Goal: Task Accomplishment & Management: Manage account settings

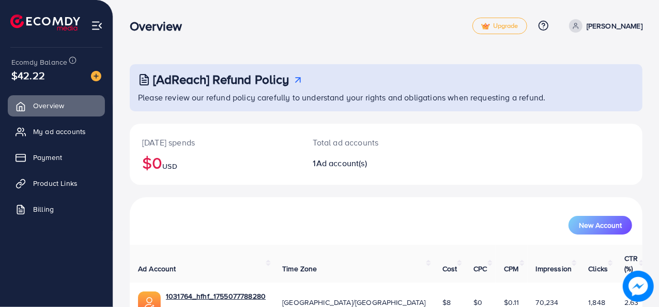
click at [100, 24] on img at bounding box center [97, 26] width 12 height 12
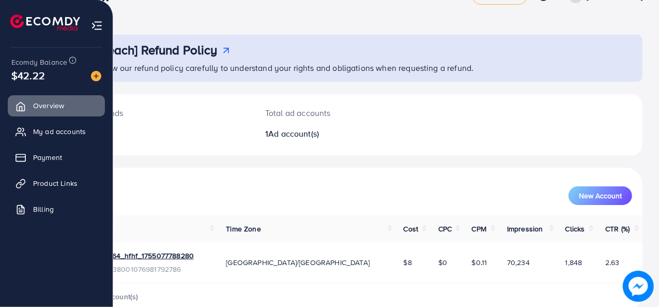
scroll to position [49, 0]
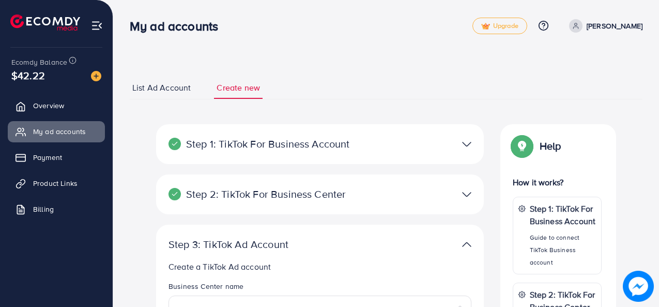
select select
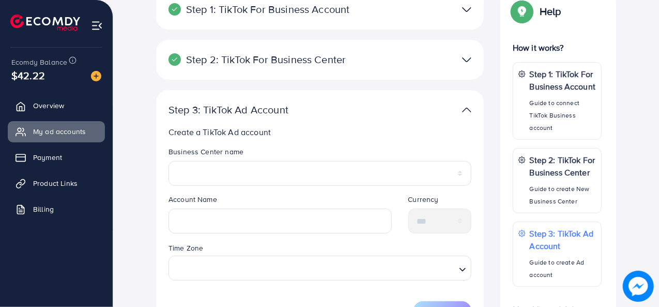
scroll to position [133, 0]
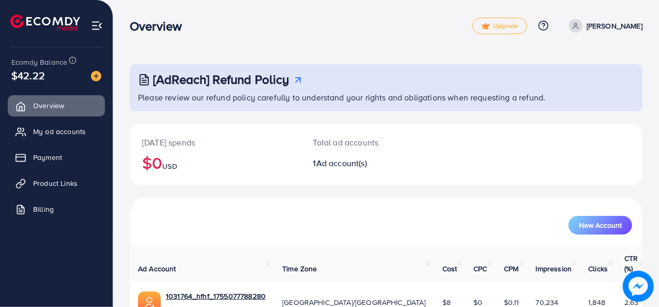
drag, startPoint x: 614, startPoint y: 1, endPoint x: 274, endPoint y: 20, distance: 340.9
click at [274, 20] on div "Overview" at bounding box center [301, 26] width 343 height 15
click at [79, 136] on span "My ad accounts" at bounding box center [62, 131] width 53 height 10
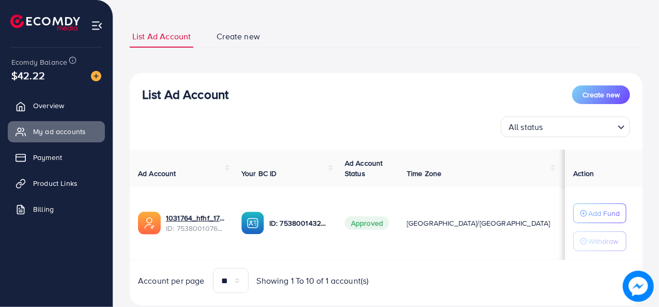
scroll to position [51, 0]
click at [89, 158] on link "Payment" at bounding box center [56, 157] width 97 height 21
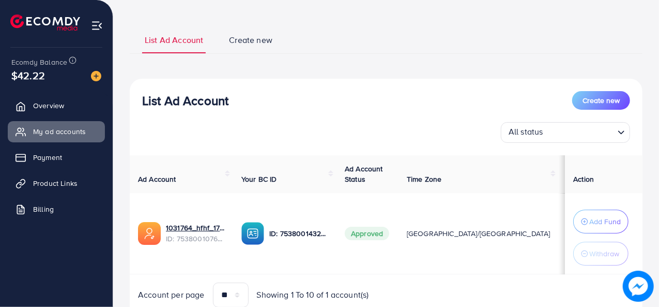
scroll to position [91, 0]
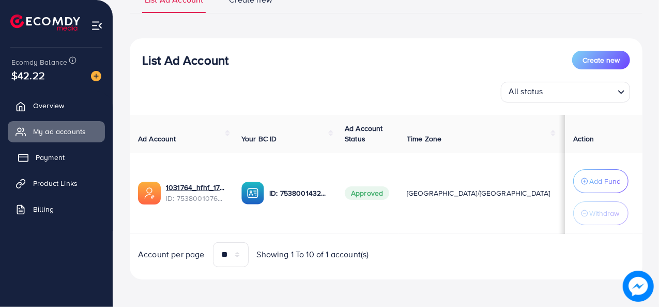
click at [78, 154] on link "Payment" at bounding box center [56, 157] width 97 height 21
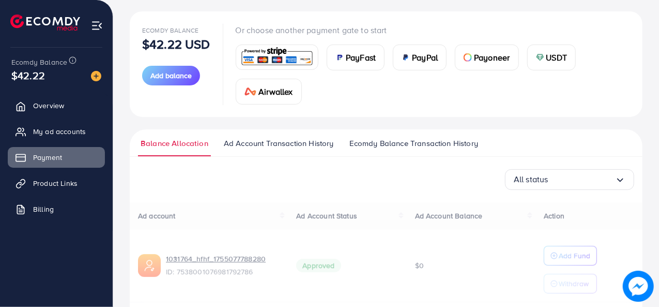
scroll to position [130, 0]
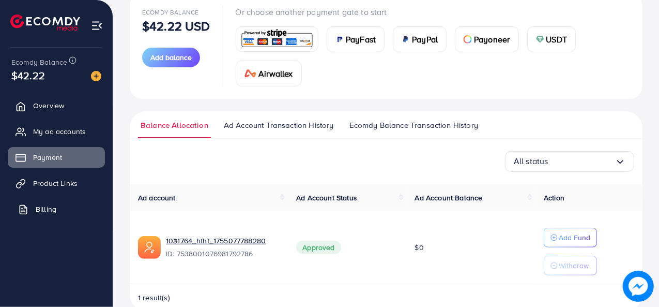
click at [48, 215] on link "Billing" at bounding box center [56, 209] width 97 height 21
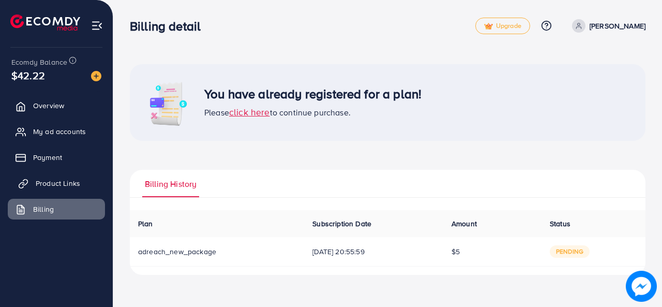
click at [62, 183] on span "Product Links" at bounding box center [58, 183] width 44 height 10
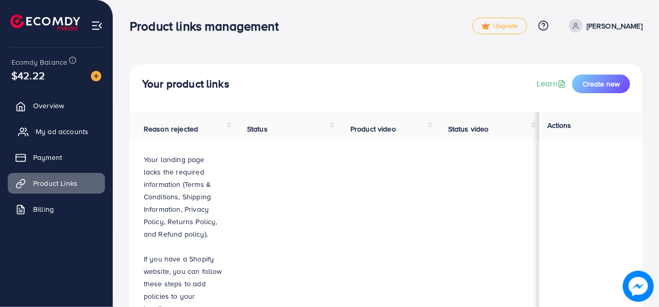
click at [53, 131] on span "My ad accounts" at bounding box center [62, 131] width 53 height 10
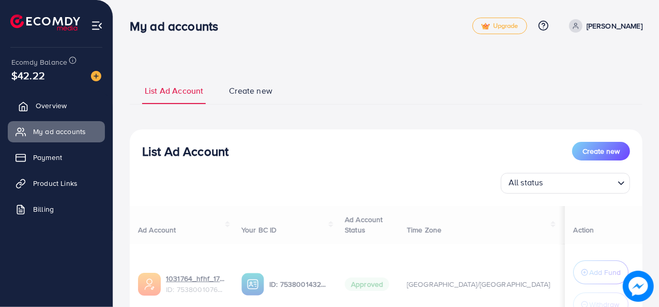
click at [52, 108] on span "Overview" at bounding box center [51, 105] width 31 height 10
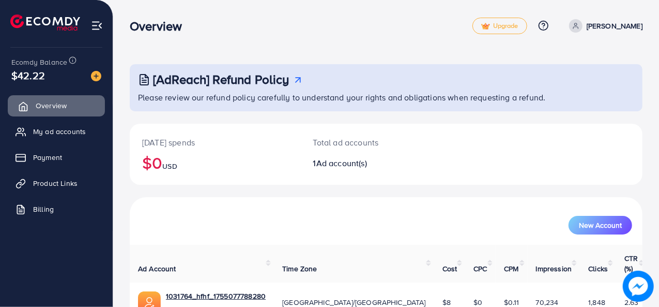
click at [52, 108] on span "Overview" at bounding box center [51, 105] width 31 height 10
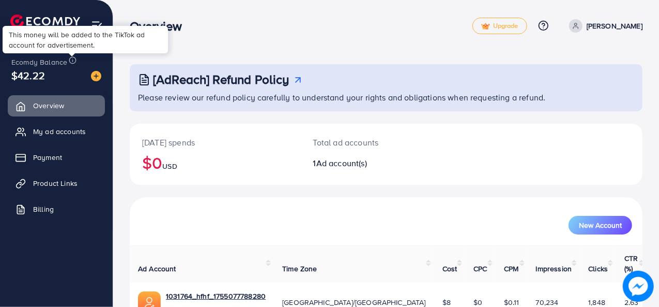
click at [71, 59] on icon at bounding box center [73, 60] width 8 height 8
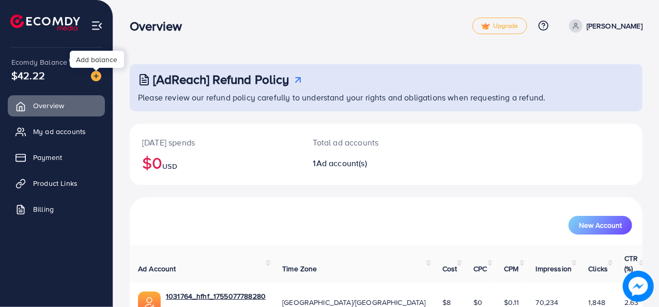
click at [95, 76] on img at bounding box center [96, 76] width 10 height 10
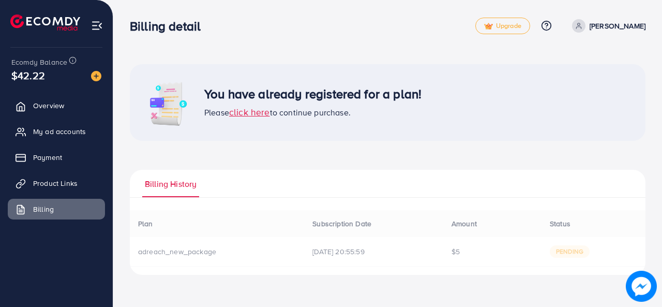
click at [253, 139] on div "You have already registered for a plan! Please click here to continue purchase." at bounding box center [388, 102] width 516 height 77
click at [20, 124] on link "My ad accounts" at bounding box center [56, 131] width 97 height 21
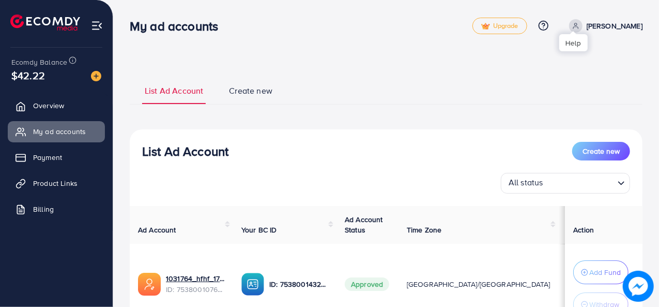
click at [549, 26] on icon at bounding box center [543, 25] width 11 height 11
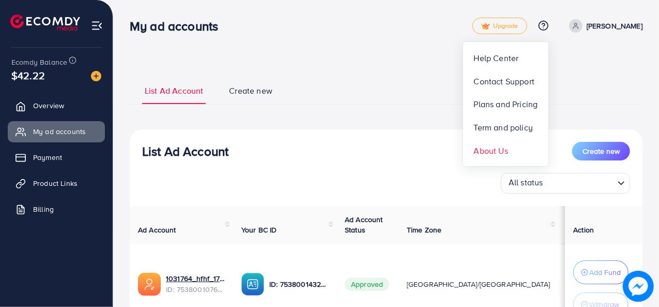
click at [508, 145] on span "About Us" at bounding box center [491, 150] width 34 height 12
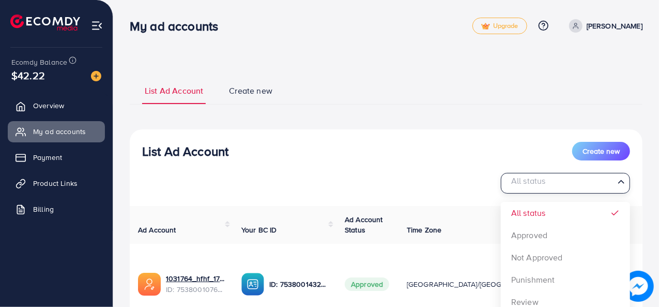
click at [626, 186] on icon "Search for option" at bounding box center [622, 181] width 10 height 10
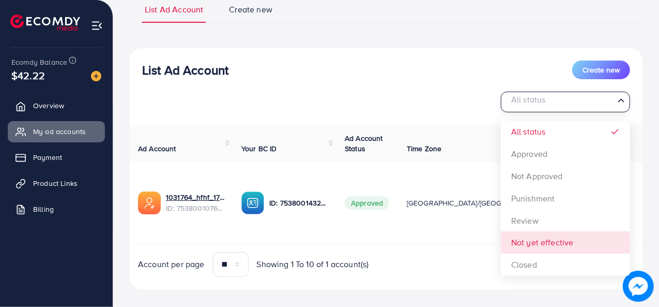
scroll to position [91, 0]
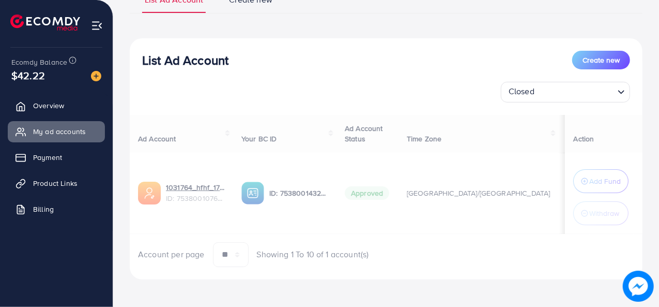
click at [555, 256] on div "List Ad Account Create new Closed Loading... All status Approved Not Approved P…" at bounding box center [386, 158] width 513 height 241
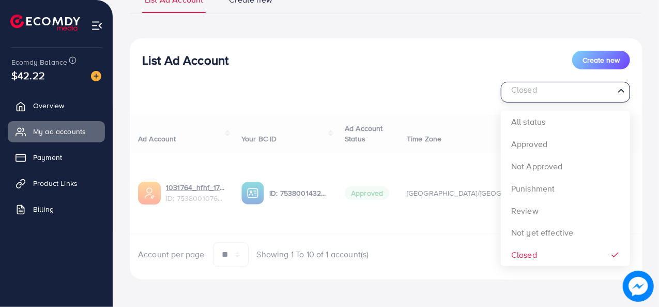
click at [623, 94] on icon "Search for option" at bounding box center [622, 90] width 10 height 10
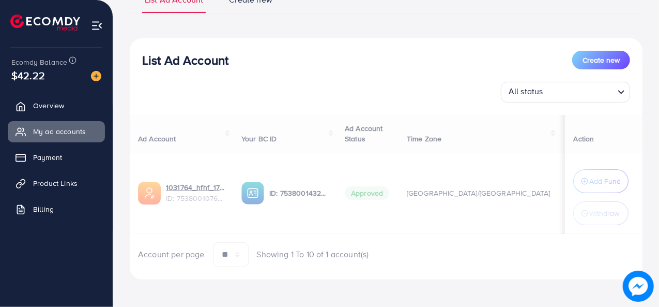
click at [373, 86] on div "All status Loading..." at bounding box center [386, 92] width 488 height 21
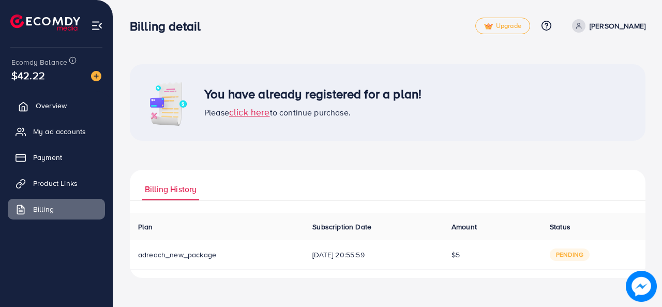
click at [60, 103] on span "Overview" at bounding box center [51, 105] width 31 height 10
click at [46, 101] on span "Overview" at bounding box center [51, 105] width 31 height 10
click at [50, 128] on span "My ad accounts" at bounding box center [62, 131] width 53 height 10
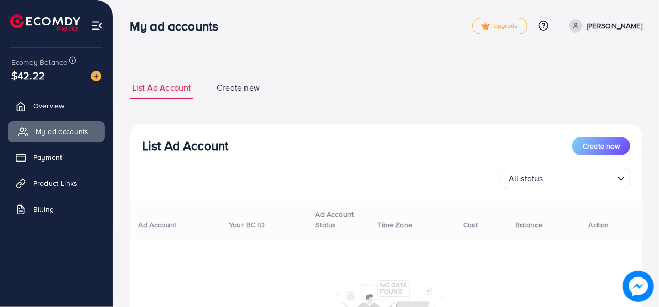
click at [63, 121] on ul "Overview My ad accounts Payment Product Links Billing" at bounding box center [56, 160] width 113 height 139
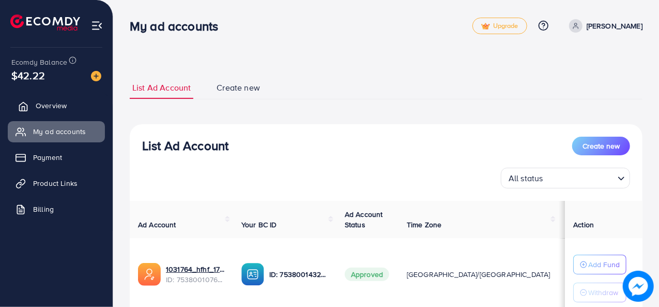
click at [58, 104] on span "Overview" at bounding box center [51, 105] width 31 height 10
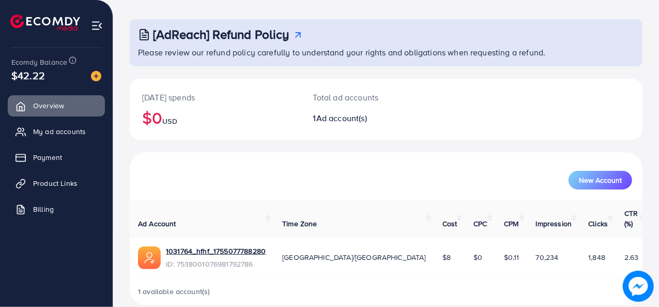
scroll to position [49, 0]
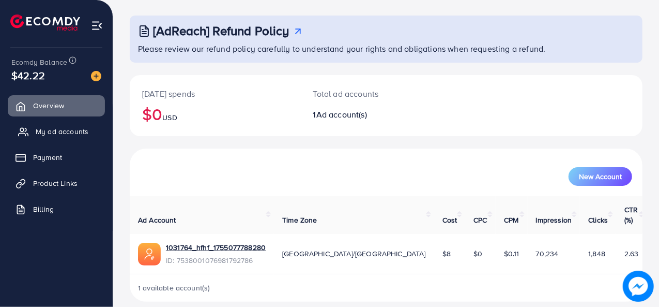
click at [56, 135] on span "My ad accounts" at bounding box center [62, 131] width 53 height 10
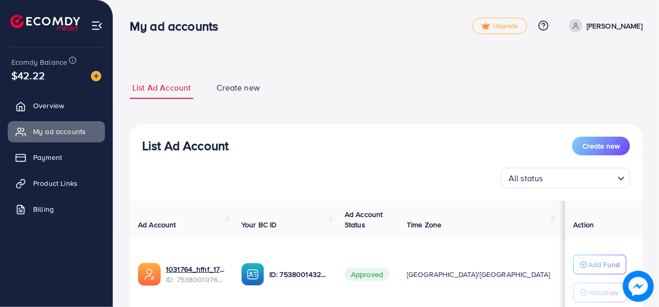
scroll to position [78, 0]
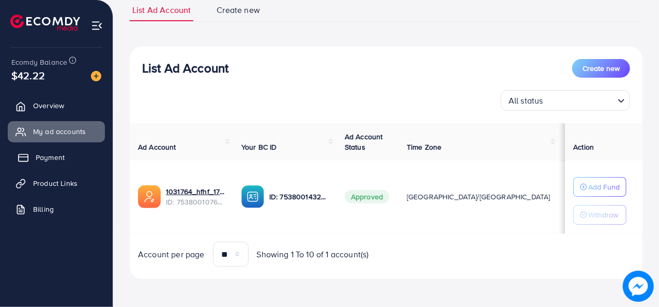
click at [88, 151] on link "Payment" at bounding box center [56, 157] width 97 height 21
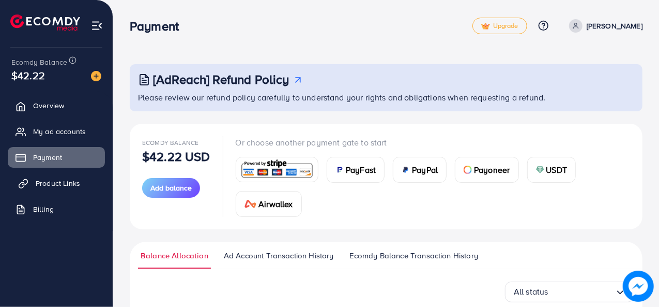
click at [71, 188] on span "Product Links" at bounding box center [58, 183] width 44 height 10
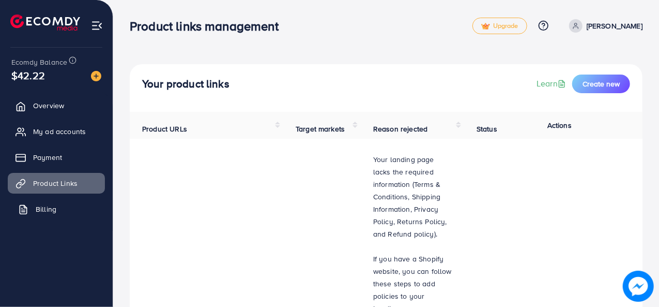
click at [48, 208] on span "Billing" at bounding box center [46, 209] width 21 height 10
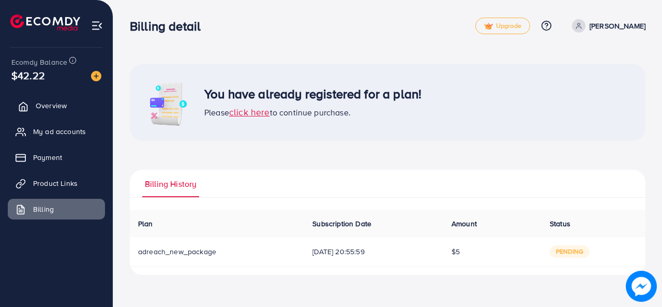
click at [63, 106] on span "Overview" at bounding box center [51, 105] width 31 height 10
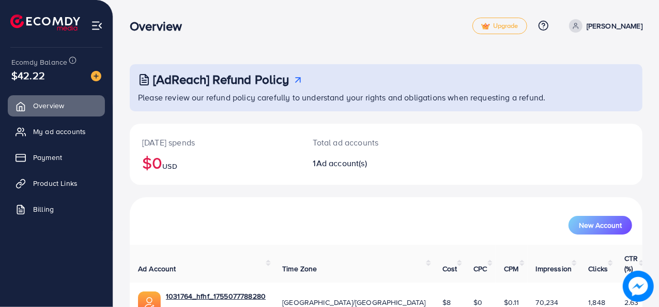
click at [298, 70] on div "[AdReach] Refund Policy Please review our refund policy carefully to understand…" at bounding box center [386, 87] width 513 height 47
click at [615, 24] on link "[PERSON_NAME]" at bounding box center [604, 25] width 78 height 13
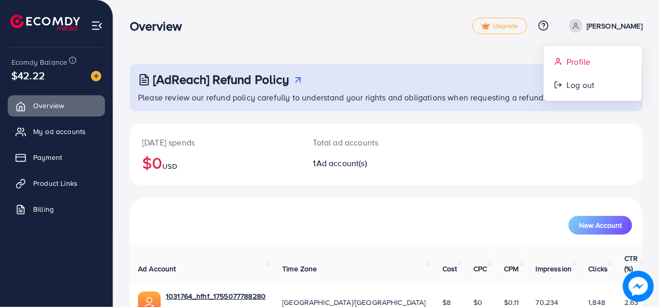
click at [583, 64] on span "Profile" at bounding box center [579, 61] width 24 height 12
select select "********"
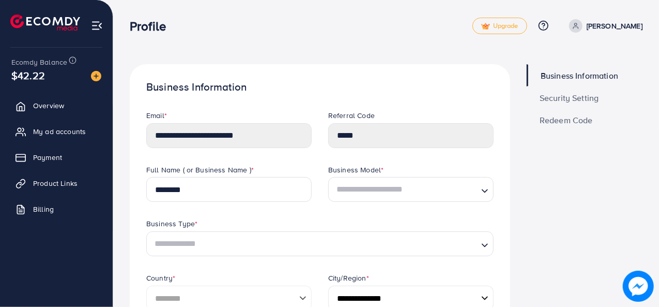
click at [564, 97] on span "Security Setting" at bounding box center [569, 98] width 59 height 8
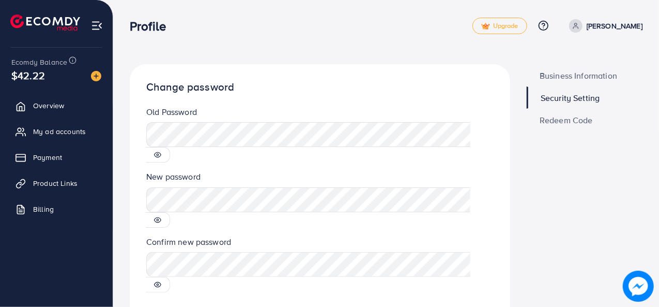
click at [161, 151] on icon at bounding box center [157, 154] width 7 height 7
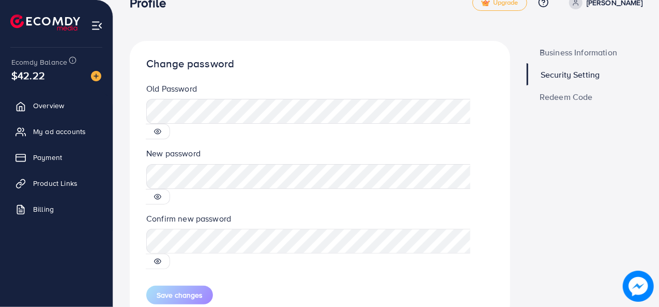
click at [560, 95] on span "Redeem Code" at bounding box center [566, 97] width 53 height 8
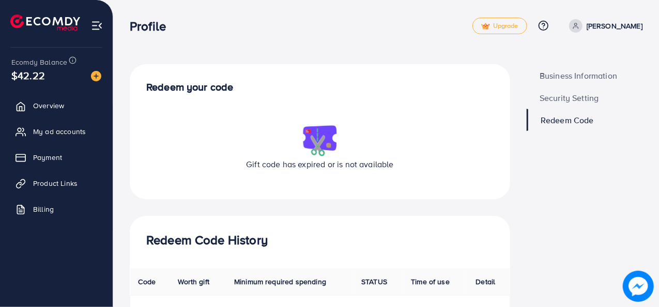
click at [571, 98] on span "Security Setting" at bounding box center [569, 98] width 59 height 8
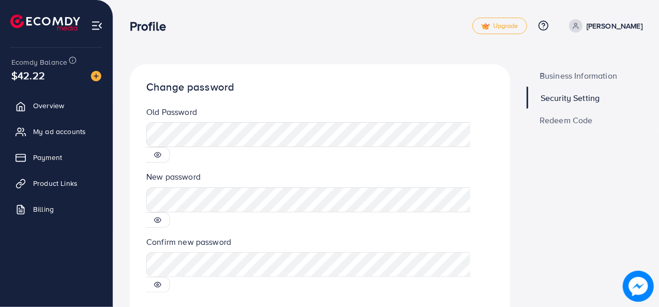
click at [571, 98] on span "Security Setting" at bounding box center [570, 98] width 59 height 8
click at [559, 74] on span "Business Information" at bounding box center [579, 75] width 78 height 8
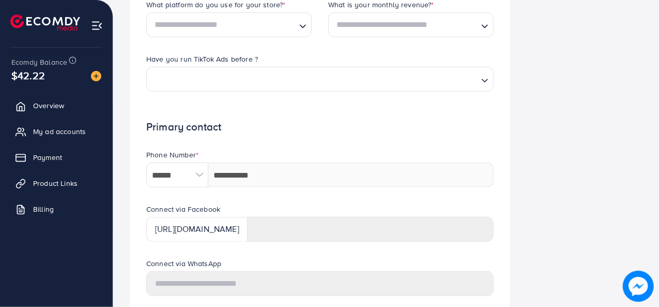
scroll to position [356, 0]
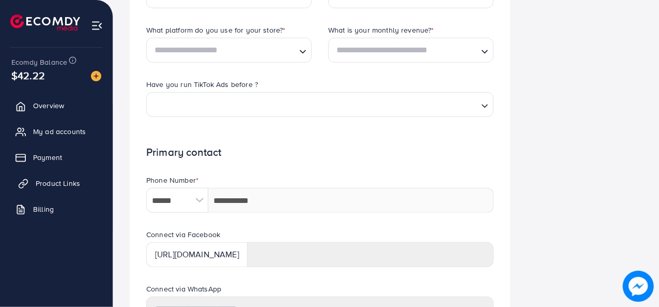
click at [36, 178] on span "Product Links" at bounding box center [58, 183] width 44 height 10
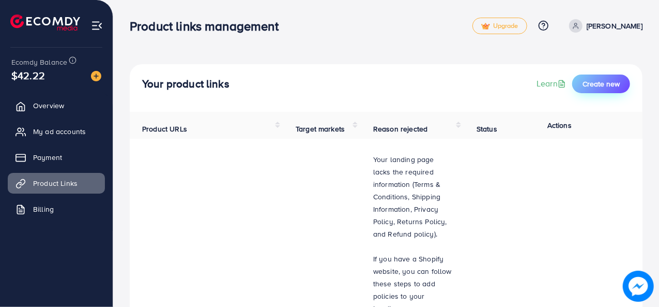
click at [585, 88] on span "Create new" at bounding box center [601, 84] width 37 height 10
